Goal: Information Seeking & Learning: Learn about a topic

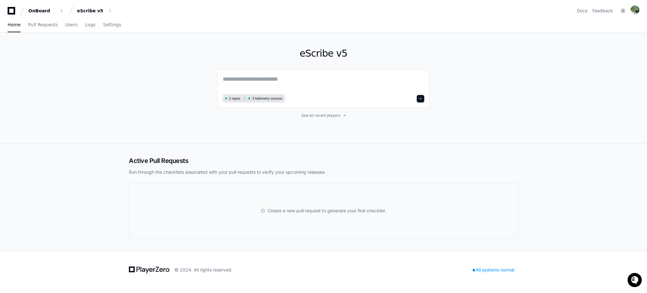
click at [259, 73] on div "2 repos 3 telemetry sources" at bounding box center [323, 88] width 212 height 39
click at [267, 82] on textarea at bounding box center [324, 84] width 202 height 18
type textarea "*"
paste textarea "**********"
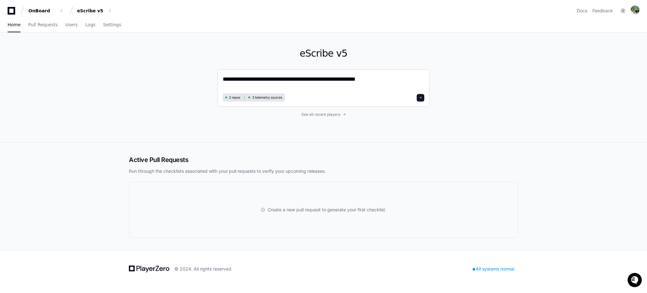
type textarea "**********"
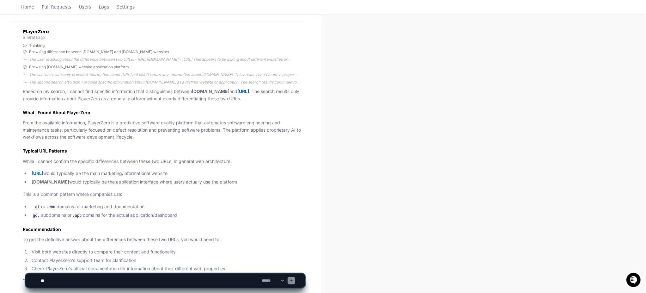
scroll to position [126, 0]
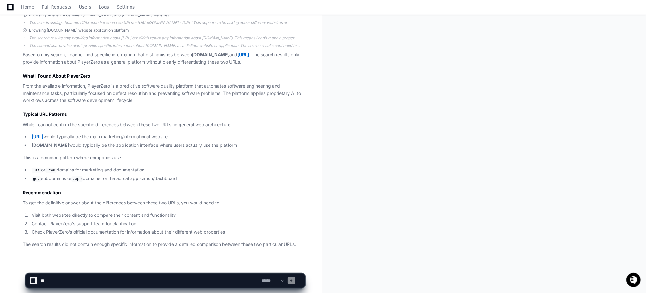
drag, startPoint x: 188, startPoint y: 161, endPoint x: 158, endPoint y: 135, distance: 39.4
click at [158, 135] on li "playerzero.ai would typically be the main marketing/informational website" at bounding box center [167, 136] width 275 height 7
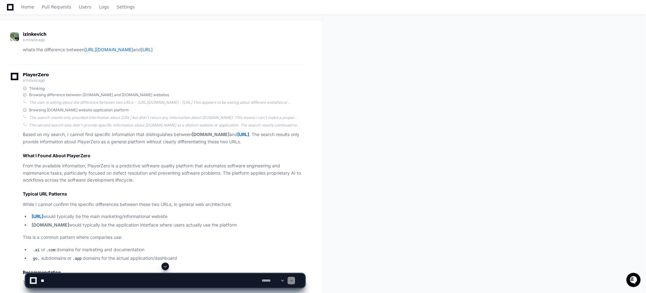
scroll to position [0, 0]
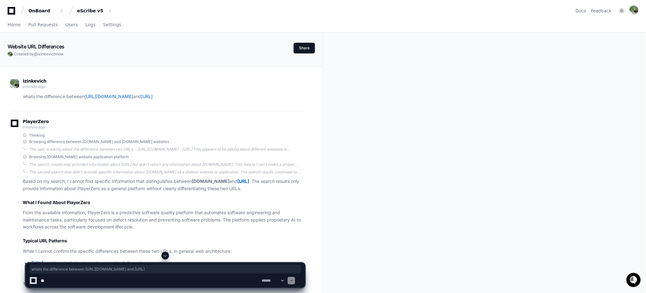
drag, startPoint x: 233, startPoint y: 96, endPoint x: 20, endPoint y: 100, distance: 212.7
click at [20, 100] on div "whats the difference between https://go.playerzero.app/ and https://playerzero.…" at bounding box center [157, 96] width 295 height 7
copy p "whats the difference between https://go.playerzero.app/ and https://playerzero.…"
click at [15, 12] on icon at bounding box center [12, 11] width 8 height 8
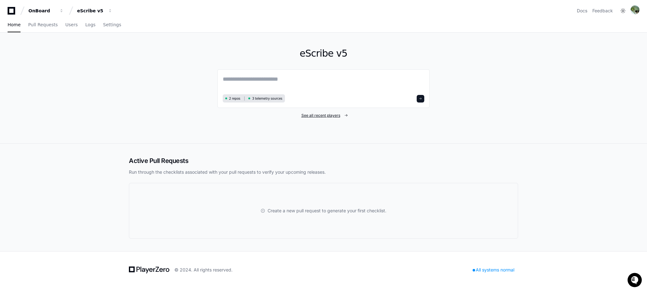
click at [321, 114] on span "See all recent players" at bounding box center [320, 115] width 39 height 5
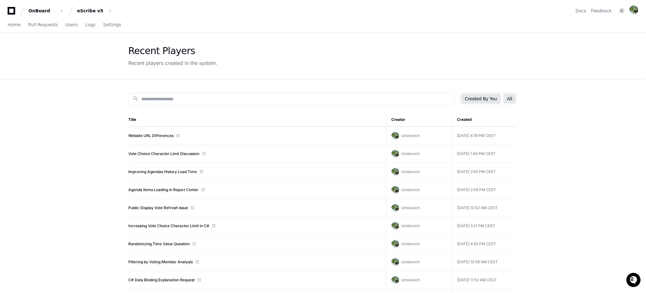
click at [512, 97] on button "All" at bounding box center [509, 99] width 13 height 10
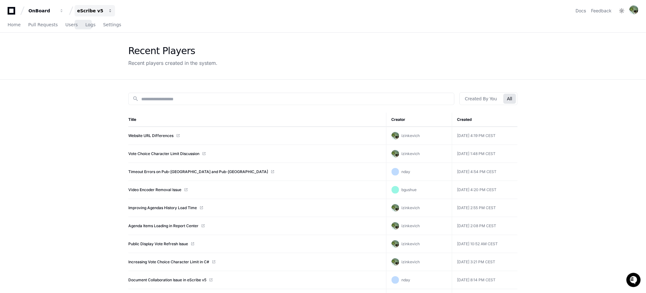
click at [91, 15] on button "eScribe v5" at bounding box center [95, 10] width 40 height 11
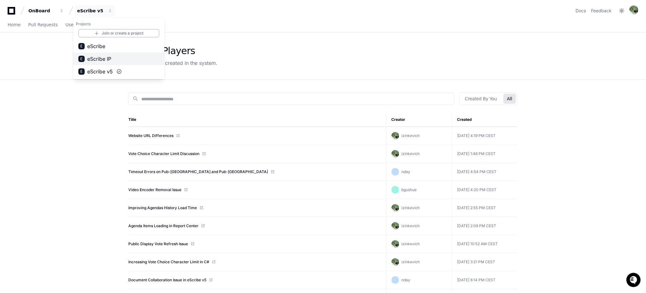
click at [103, 64] on button "E eScribe IP" at bounding box center [118, 58] width 91 height 13
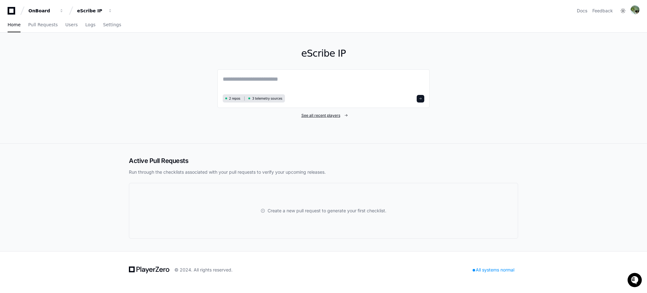
click at [330, 117] on span "See all recent players" at bounding box center [320, 115] width 39 height 5
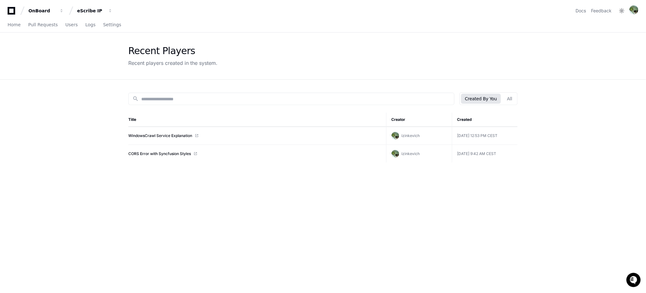
click at [501, 97] on button "Created By You" at bounding box center [480, 99] width 39 height 10
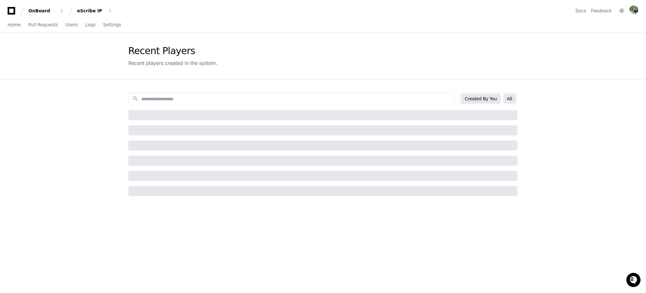
click at [513, 99] on button "All" at bounding box center [509, 99] width 13 height 10
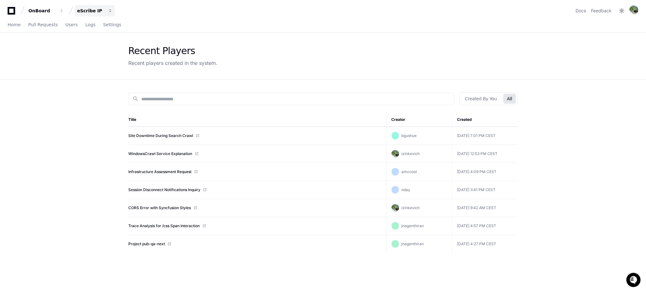
click at [56, 10] on div "eScribe IP" at bounding box center [41, 11] width 27 height 6
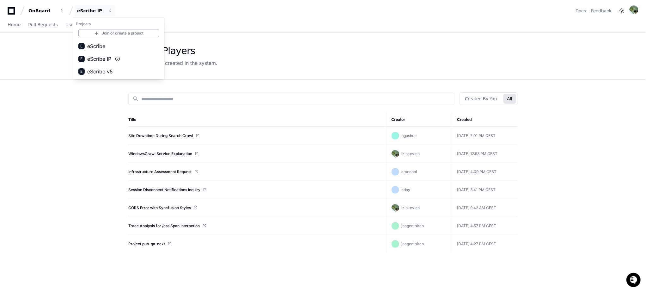
click at [153, 12] on div "OnBoard eScribe IP Projects Join or create a project E eScribe E eScribe IP E e…" at bounding box center [323, 10] width 631 height 11
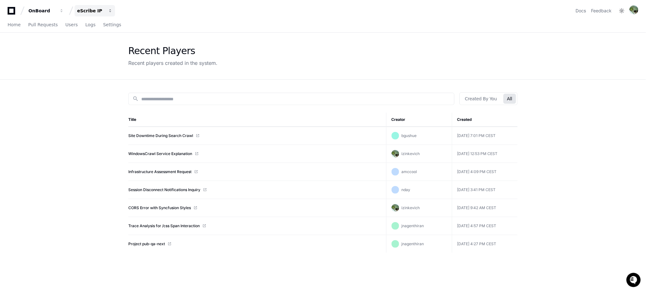
click at [56, 13] on div "eScribe IP" at bounding box center [41, 11] width 27 height 6
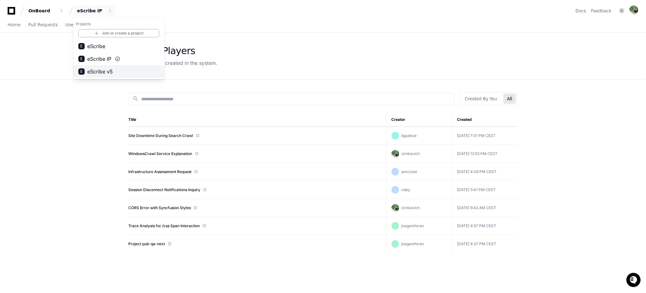
click at [101, 73] on span "eScribe v5" at bounding box center [100, 72] width 26 height 8
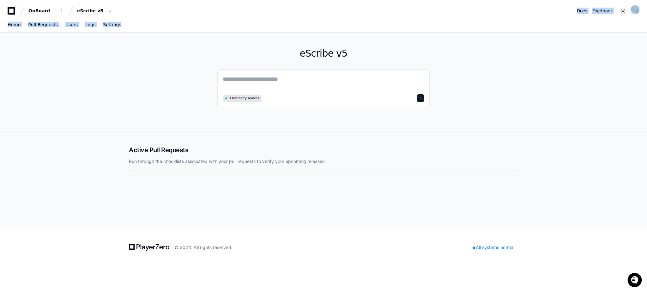
click at [266, 24] on app-nav "OnBoard eScribe v5 Docs Feedback Home Pull Requests Users Logs Settings" at bounding box center [323, 16] width 647 height 33
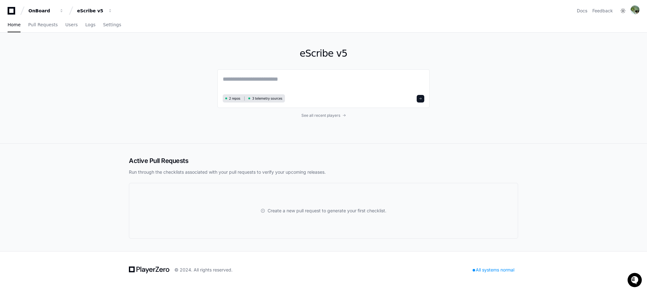
click at [240, 65] on div "eScribe v5 2 repos 3 telemetry sources See all recent players" at bounding box center [323, 88] width 212 height 111
click at [324, 117] on span "See all recent players" at bounding box center [320, 115] width 39 height 5
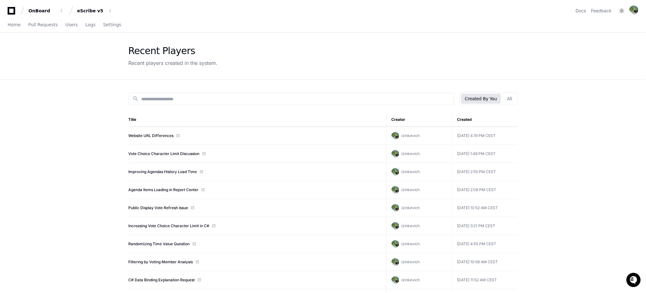
click at [517, 96] on div "Created By You All" at bounding box center [488, 98] width 58 height 13
click at [514, 96] on button "All" at bounding box center [509, 99] width 13 height 10
click at [488, 94] on button "Created By You" at bounding box center [480, 99] width 39 height 10
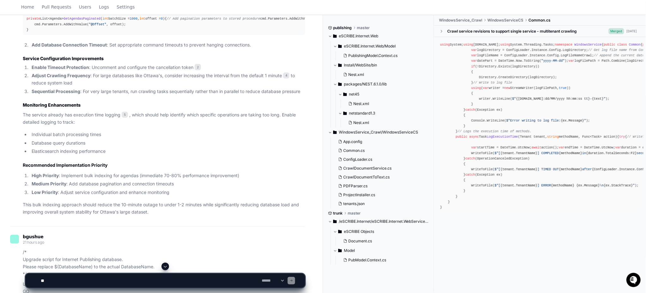
scroll to position [758, 0]
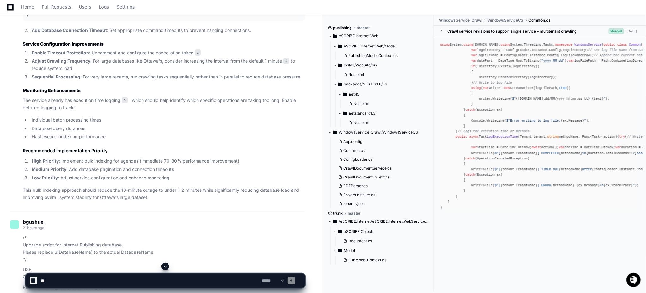
drag, startPoint x: 215, startPoint y: 68, endPoint x: 122, endPoint y: 84, distance: 94.3
click at [122, 18] on div "private List<Agenda> GetAgendasPaginated ( int batchSize = 1000 , int offset = …" at bounding box center [164, 10] width 275 height 16
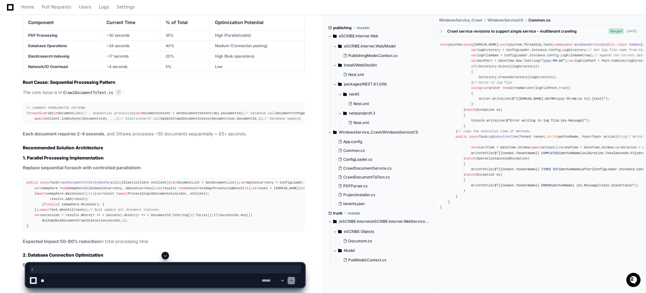
scroll to position [14577, 0]
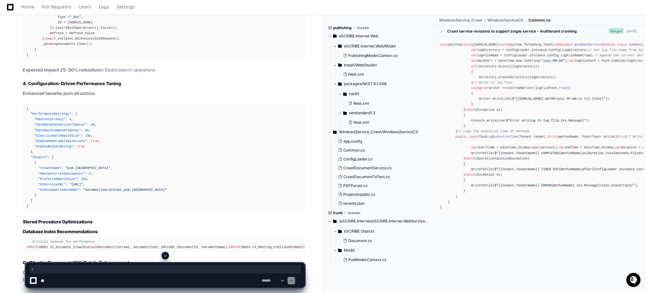
drag, startPoint x: 15, startPoint y: 131, endPoint x: 24, endPoint y: 76, distance: 56.2
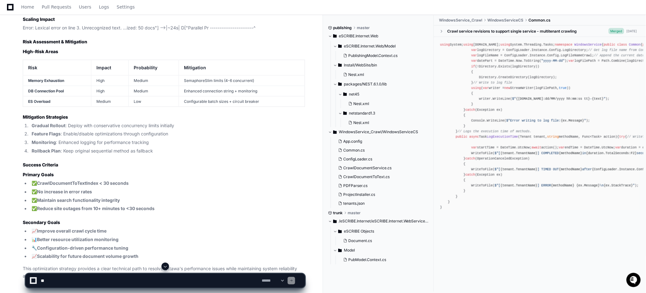
scroll to position [15477, 0]
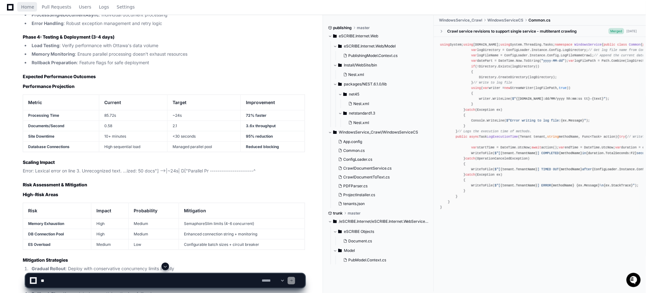
click at [10, 9] on icon at bounding box center [10, 7] width 7 height 7
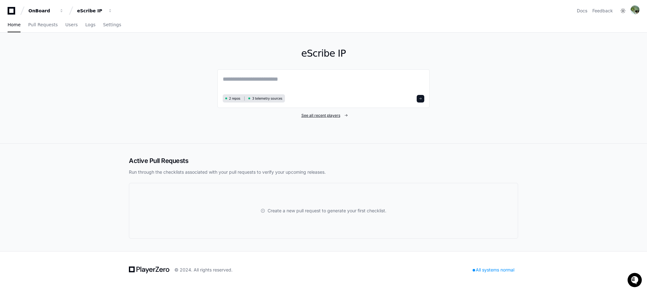
click at [336, 118] on span "See all recent players" at bounding box center [320, 115] width 39 height 5
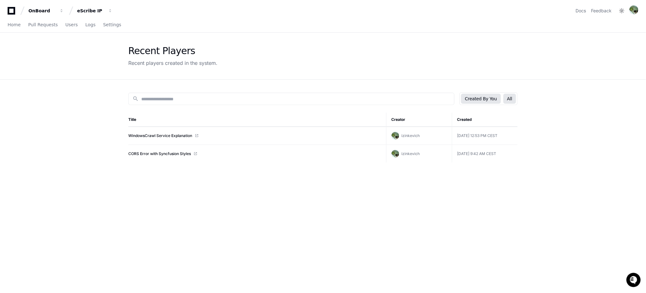
click at [513, 95] on button "All" at bounding box center [509, 99] width 13 height 10
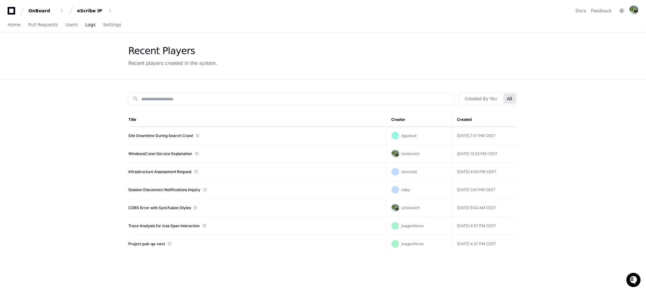
click at [85, 18] on link "Logs" at bounding box center [90, 25] width 10 height 15
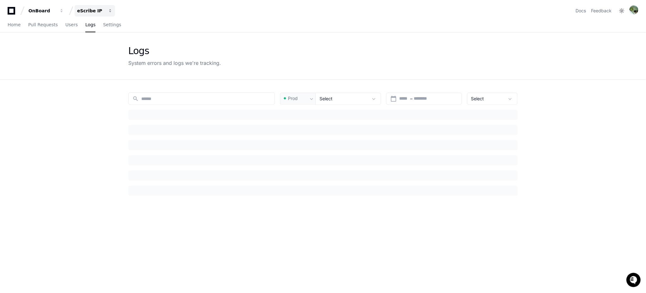
click at [56, 12] on div "eScribe IP" at bounding box center [41, 11] width 27 height 6
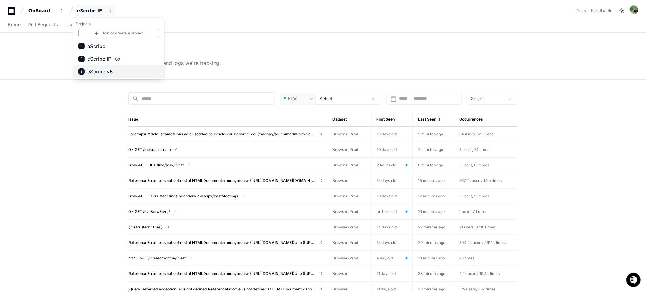
click at [104, 67] on button "E eScribe v5" at bounding box center [118, 71] width 91 height 13
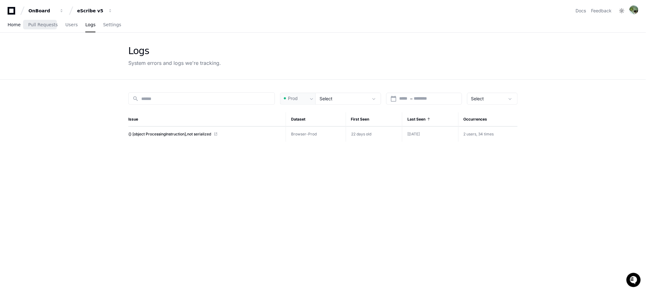
click at [18, 25] on span "Home" at bounding box center [14, 25] width 13 height 4
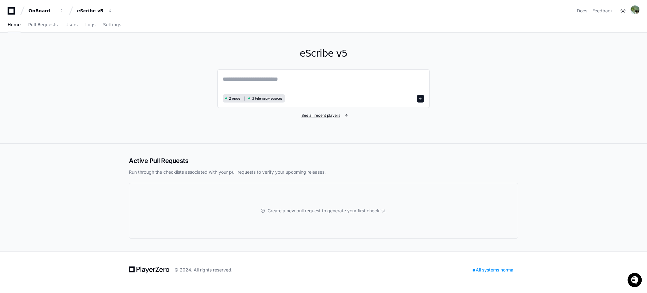
click at [312, 117] on span "See all recent players" at bounding box center [320, 115] width 39 height 5
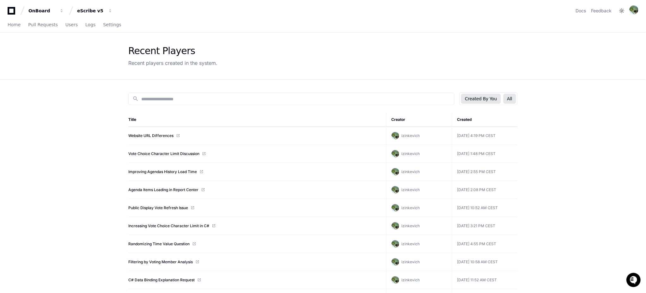
click at [511, 103] on button "All" at bounding box center [509, 99] width 13 height 10
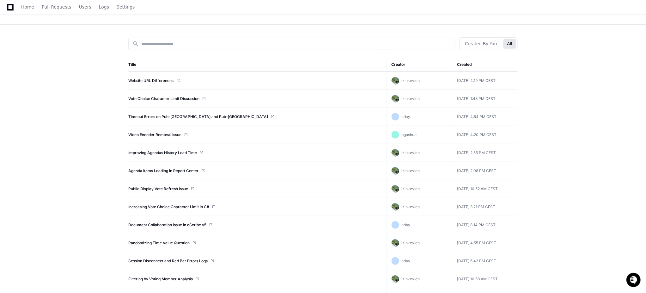
scroll to position [11, 0]
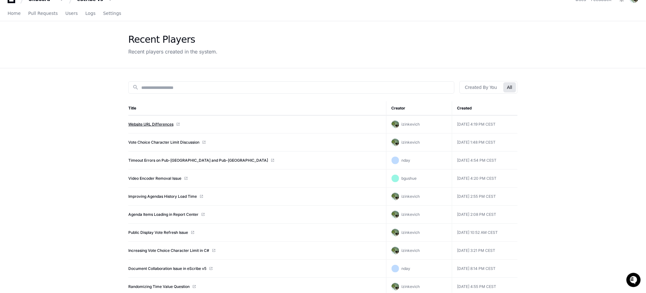
click at [137, 124] on link "Website URL Differences" at bounding box center [150, 124] width 45 height 5
click at [170, 143] on link "Vote Choice Character Limit Discussion" at bounding box center [163, 142] width 71 height 5
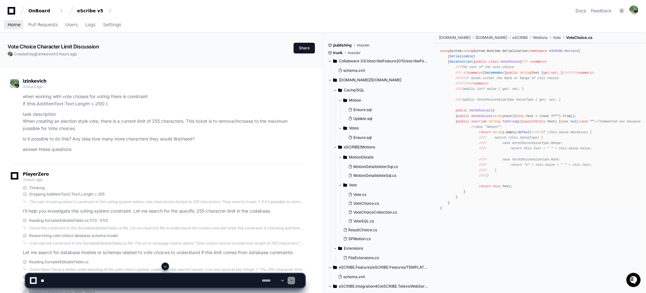
click at [15, 23] on span "Home" at bounding box center [14, 25] width 13 height 4
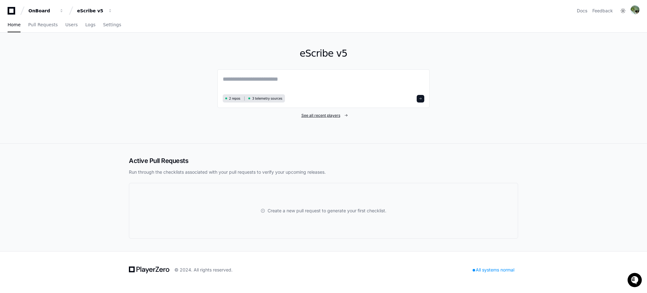
click at [312, 114] on span "See all recent players" at bounding box center [320, 115] width 39 height 5
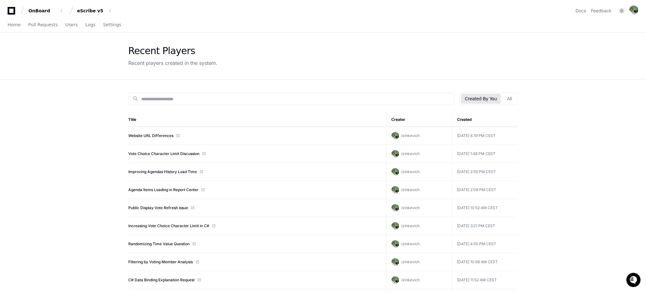
click at [504, 101] on button "All" at bounding box center [509, 99] width 13 height 10
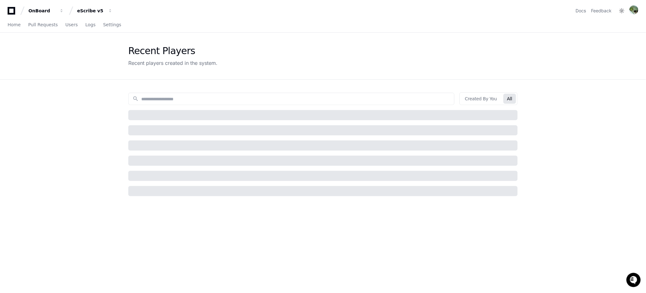
click at [513, 98] on button "All" at bounding box center [509, 99] width 13 height 10
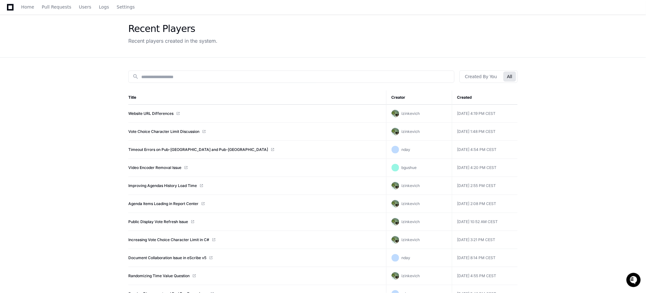
scroll to position [42, 0]
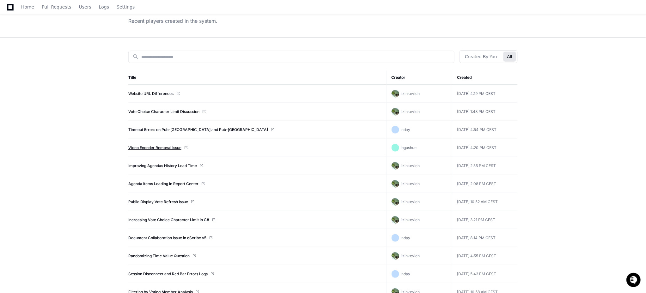
click at [157, 148] on link "Video Encoder Removal Issue" at bounding box center [154, 147] width 53 height 5
click at [173, 127] on link "Timeout Errors on Pub-Missoula and Pub-Amherstburg" at bounding box center [198, 129] width 140 height 5
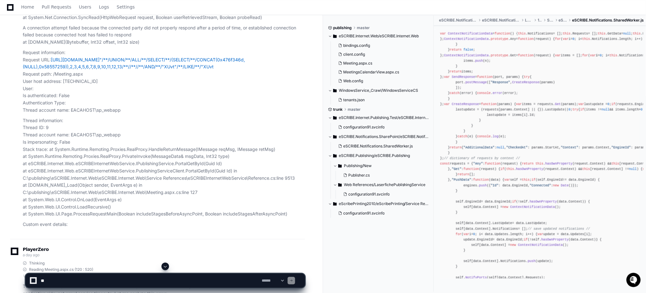
scroll to position [1180, 0]
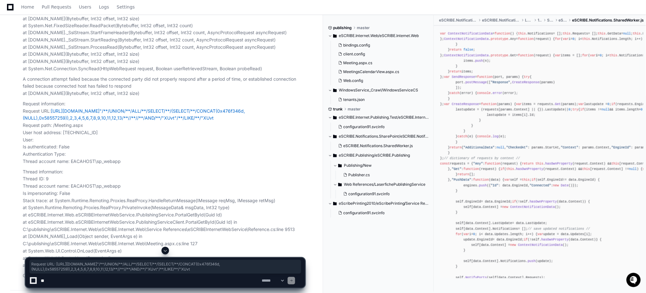
copy p "Request URL: https://pub-amherstburg.escribemeetings.com:443/Meeting.aspx?Agend…"
drag, startPoint x: 216, startPoint y: 130, endPoint x: 16, endPoint y: 116, distance: 200.5
click at [59, 150] on p "Request information: Request URL: https://pub-amherstburg.escribemeetings.com:4…" at bounding box center [164, 132] width 282 height 65
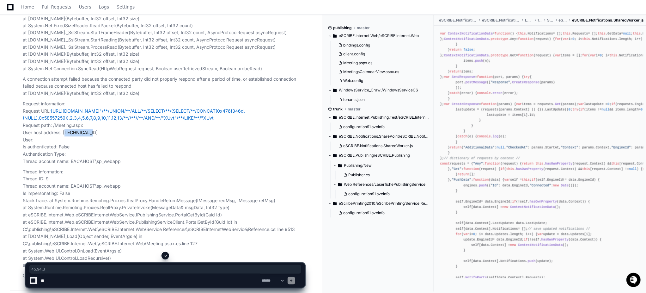
drag, startPoint x: 64, startPoint y: 144, endPoint x: 92, endPoint y: 146, distance: 28.5
click at [92, 146] on p "Request information: Request URL: https://pub-amherstburg.escribemeetings.com:4…" at bounding box center [164, 132] width 282 height 65
copy p "45.94.31.99"
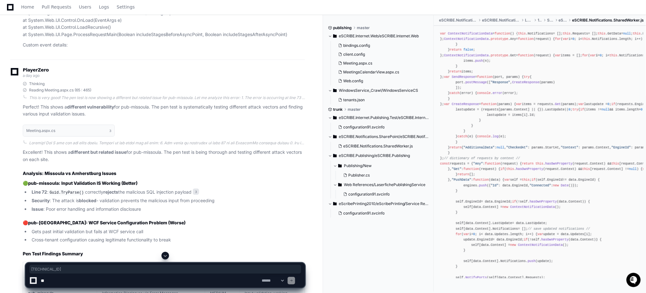
scroll to position [3370, 0]
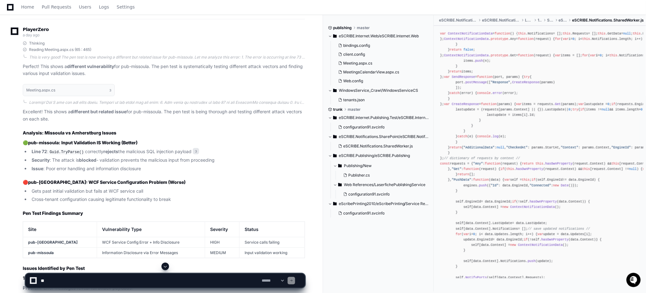
drag, startPoint x: 12, startPoint y: 133, endPoint x: 245, endPoint y: 167, distance: 235.0
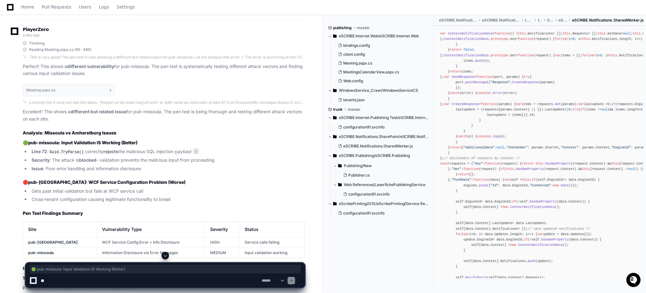
click at [185, 155] on li "Line 72 : Guid.TryParse() correctly rejects the malicious SQL injection payload…" at bounding box center [167, 152] width 275 height 8
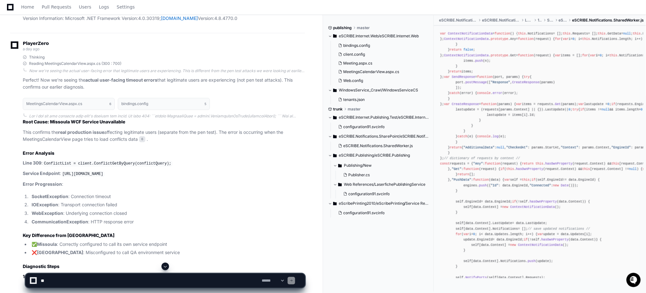
scroll to position [4424, 0]
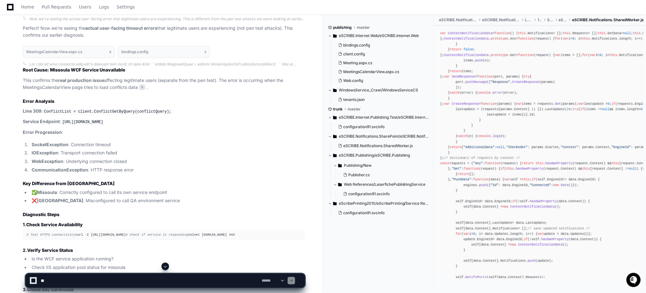
drag, startPoint x: 18, startPoint y: 142, endPoint x: 91, endPoint y: 52, distance: 115.4
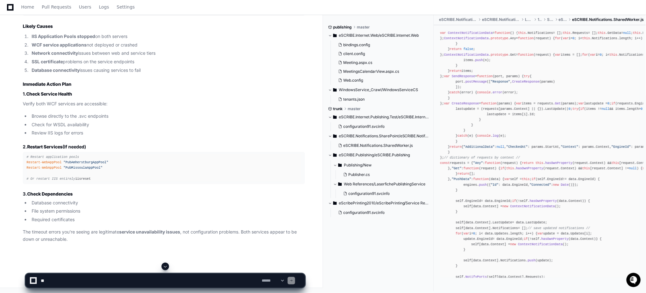
scroll to position [5801, 0]
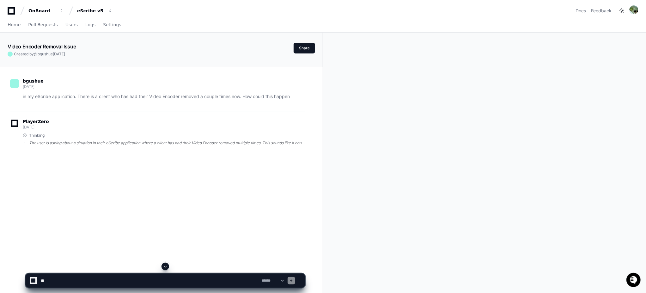
click at [95, 140] on div "The user is asking about a situation in their eScribe application where a clien…" at bounding box center [167, 142] width 276 height 5
